Goal: Find contact information: Find contact information

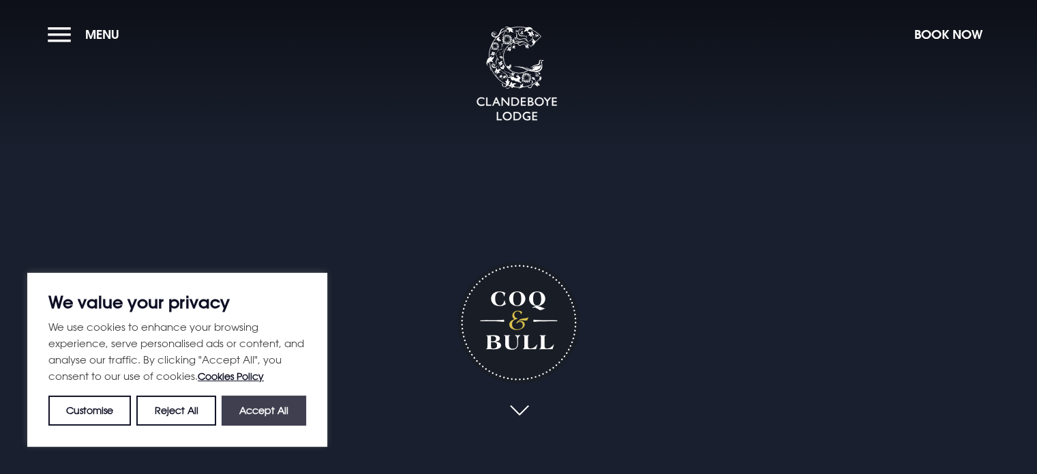
click at [267, 407] on button "Accept All" at bounding box center [264, 410] width 85 height 30
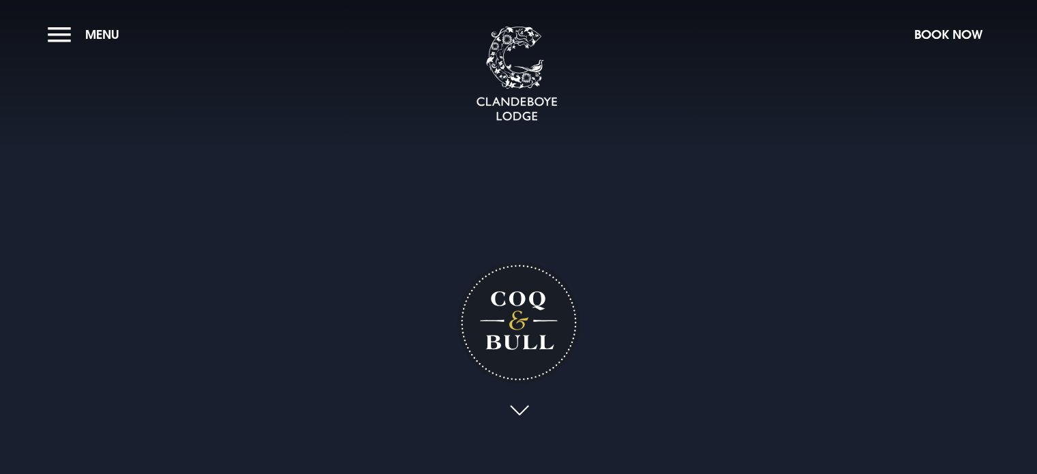
checkbox input "true"
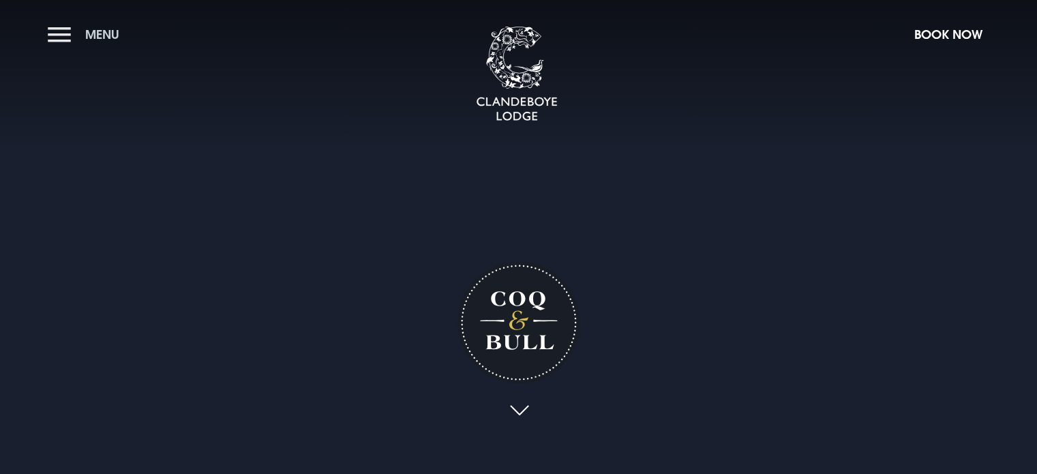
click at [56, 35] on button "Menu" at bounding box center [87, 34] width 78 height 29
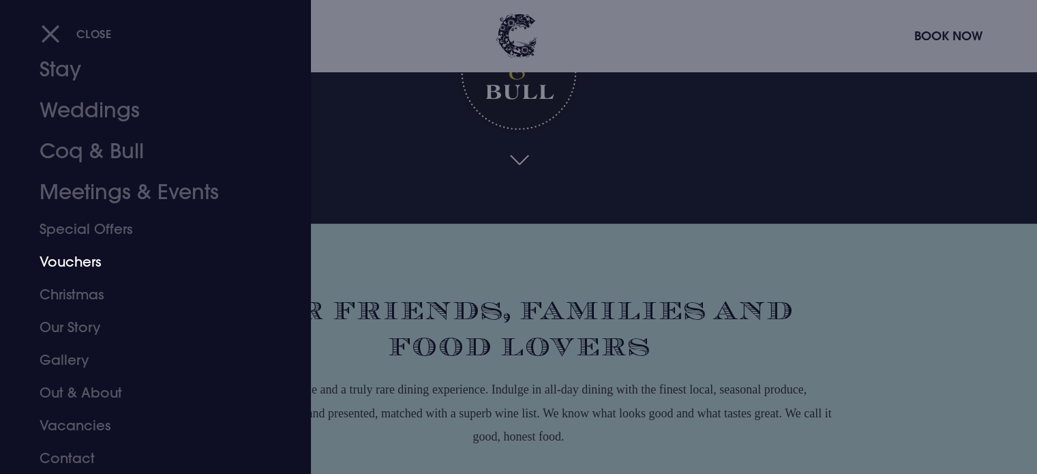
scroll to position [273, 0]
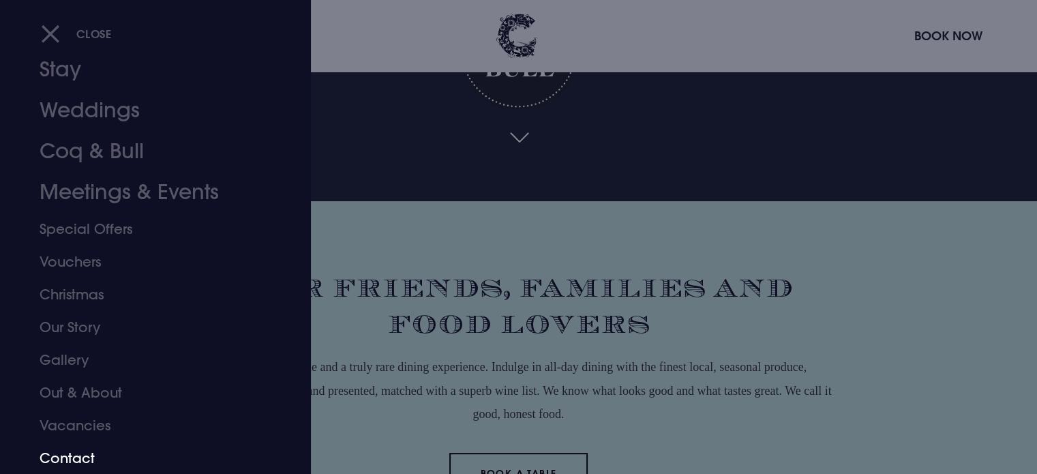
click at [70, 457] on link "Contact" at bounding box center [147, 458] width 215 height 33
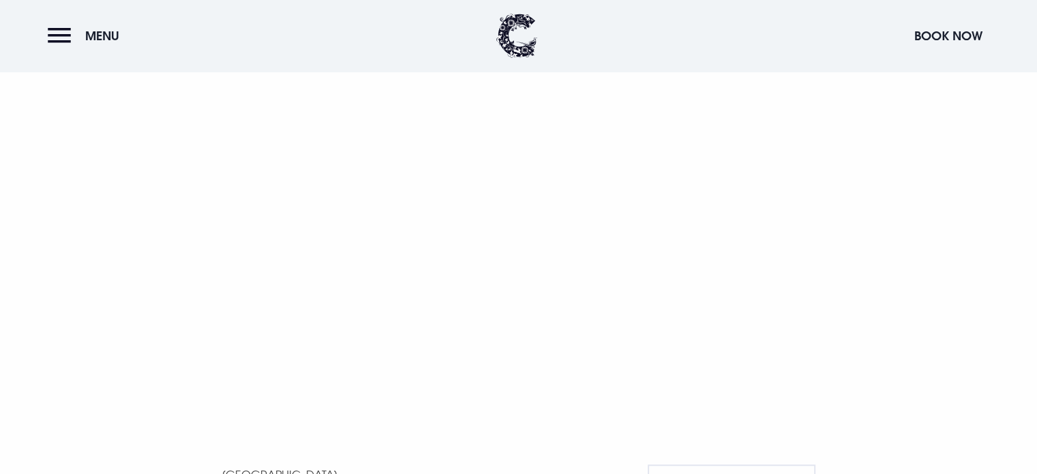
scroll to position [886, 0]
